Goal: Go to known website: Go to known website

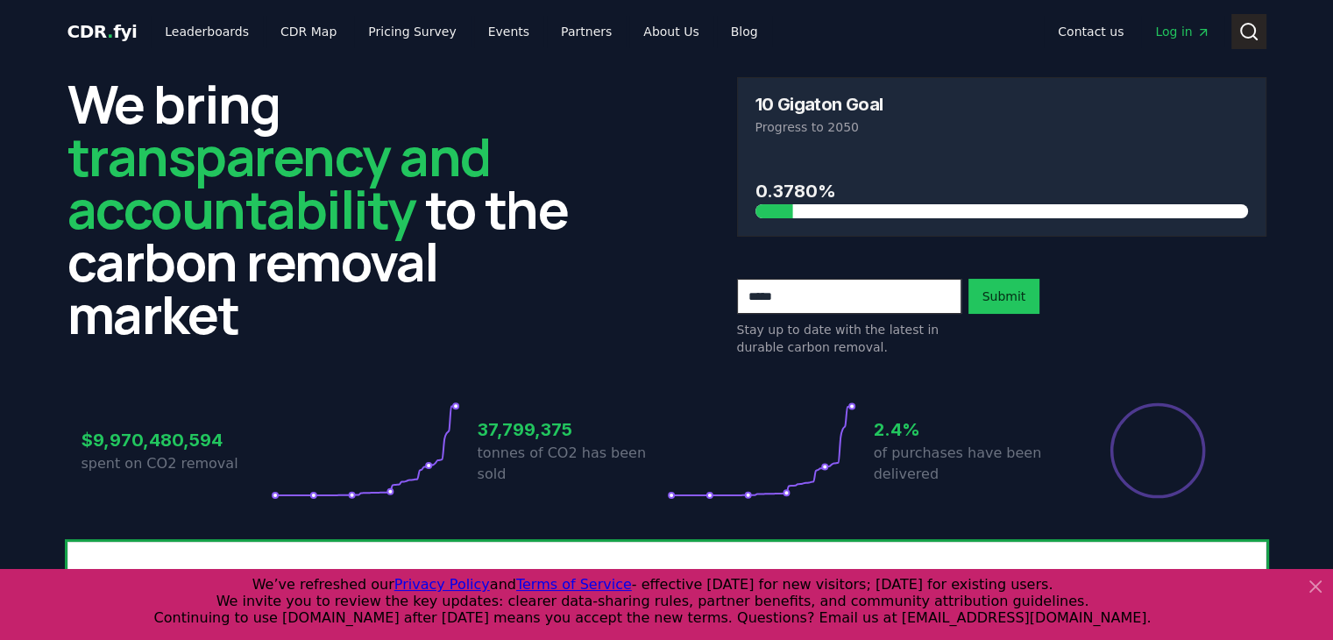
click at [1248, 27] on icon at bounding box center [1248, 31] width 21 height 21
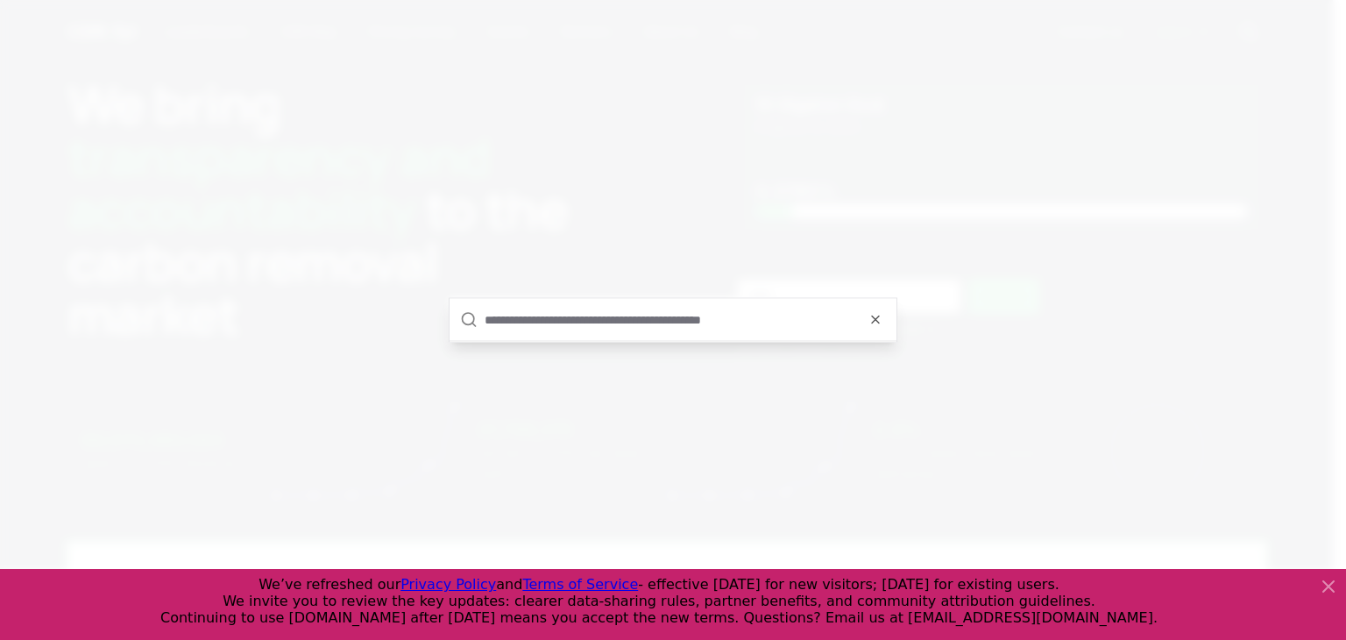
click at [666, 329] on input "text" at bounding box center [685, 320] width 401 height 42
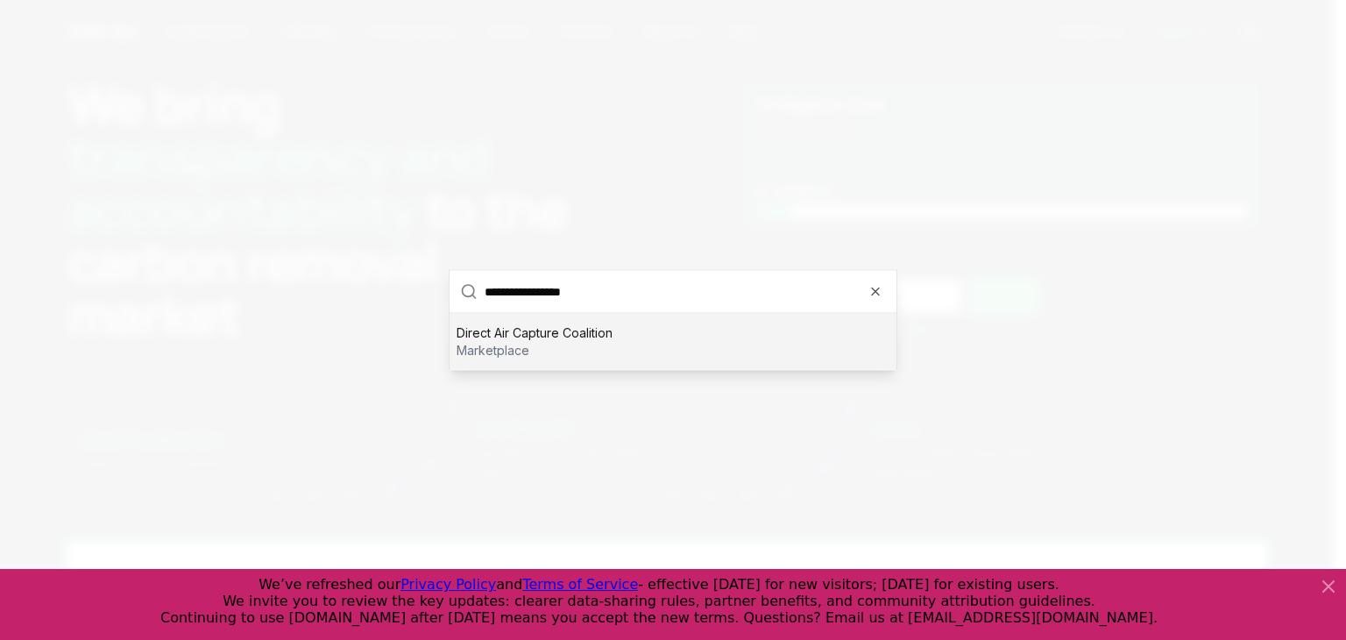
type input "**********"
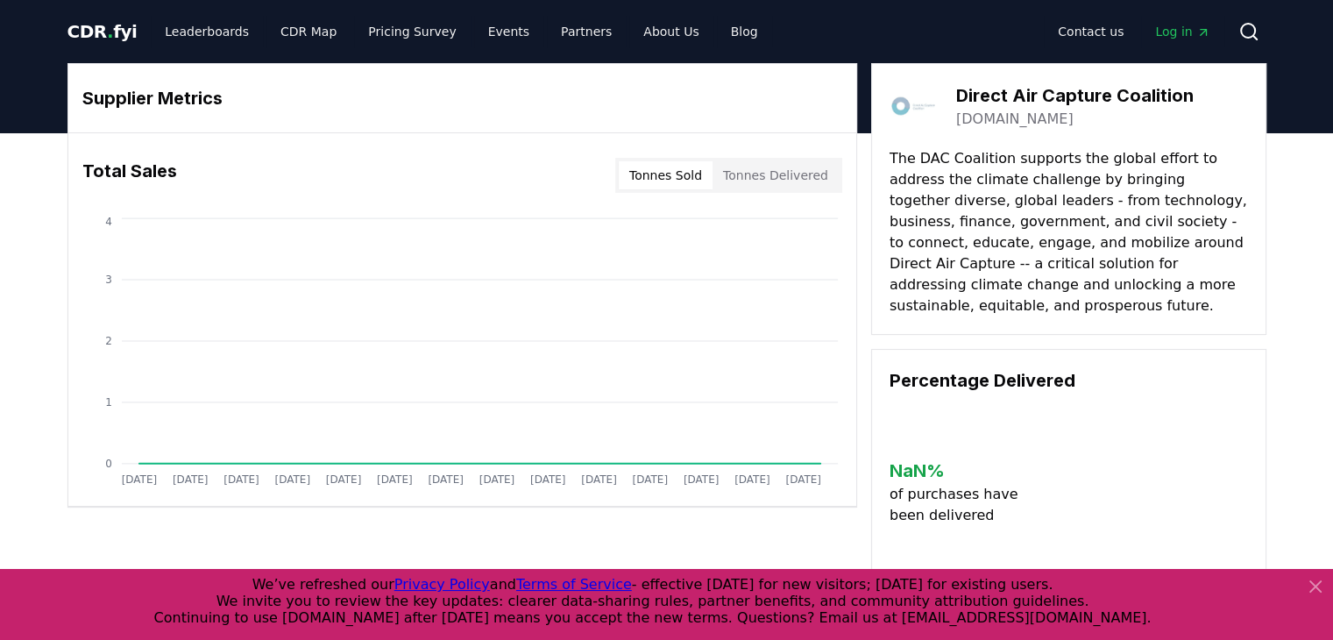
click at [1019, 97] on h3 "Direct Air Capture Coalition" at bounding box center [1074, 95] width 237 height 26
click at [1113, 95] on h3 "Direct Air Capture Coalition" at bounding box center [1074, 95] width 237 height 26
click at [1012, 110] on link "[DOMAIN_NAME]" at bounding box center [1014, 119] width 117 height 21
